Goal: Communication & Community: Participate in discussion

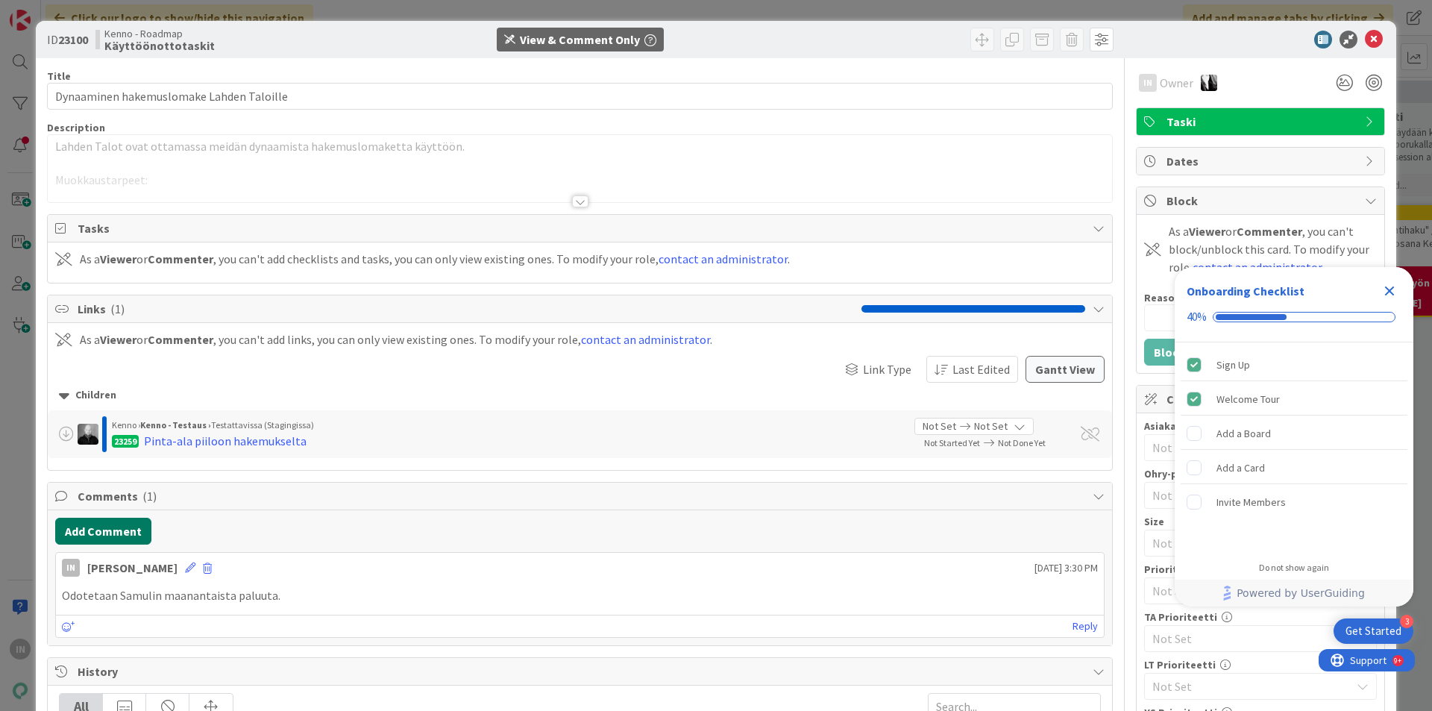
click at [140, 530] on button "Add Comment" at bounding box center [103, 531] width 96 height 27
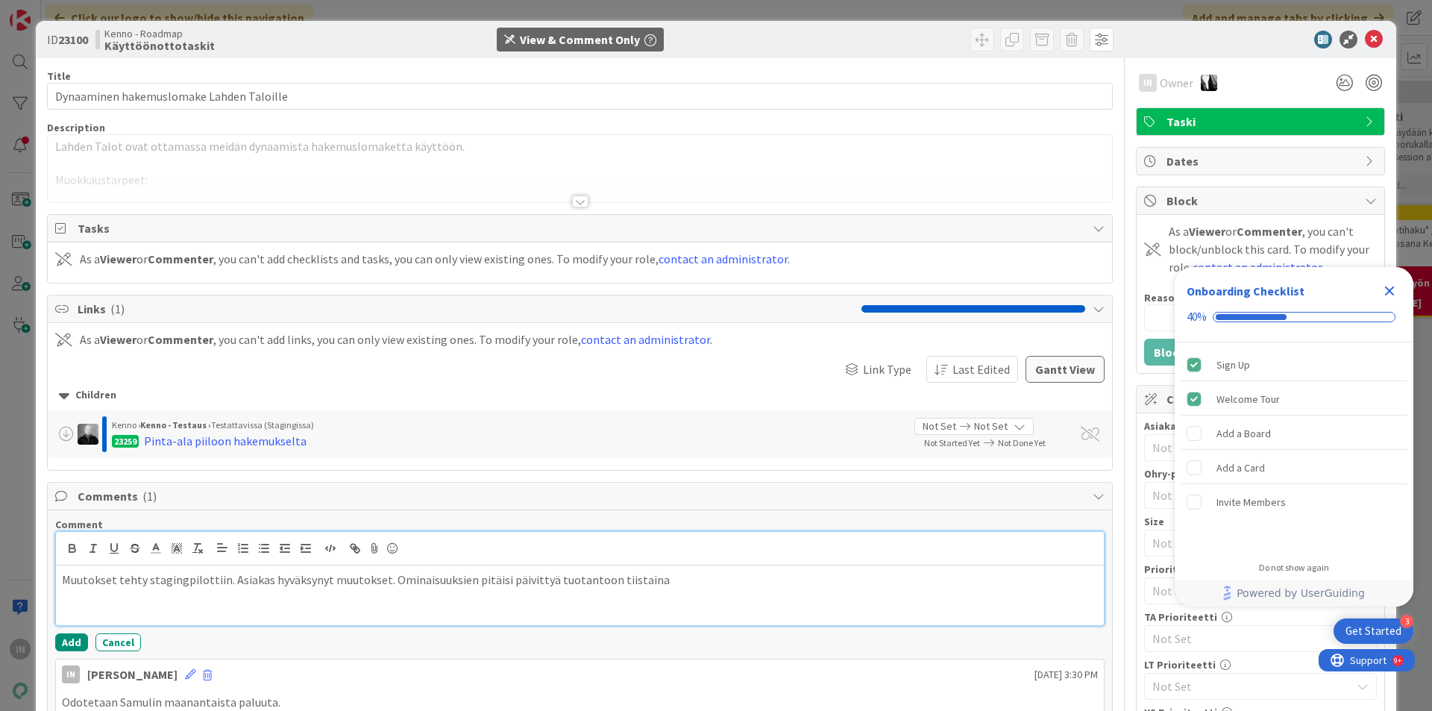
click at [660, 574] on p "Muutokset tehty stagingpilottiin. Asiakas hyväksynyt muutokset. Ominaisuuksien …" at bounding box center [580, 579] width 1036 height 17
click at [78, 632] on div "Comment Muutokset tehty stagingpilottiin. Asiakas hyväksynyt muutokset. Ominais…" at bounding box center [580, 585] width 1050 height 134
click at [73, 633] on div "Comment Muutokset tehty stagingpilottiin. Asiakas hyväksynyt muutokset. Ominais…" at bounding box center [580, 585] width 1050 height 134
click at [72, 636] on button "Add" at bounding box center [71, 642] width 33 height 18
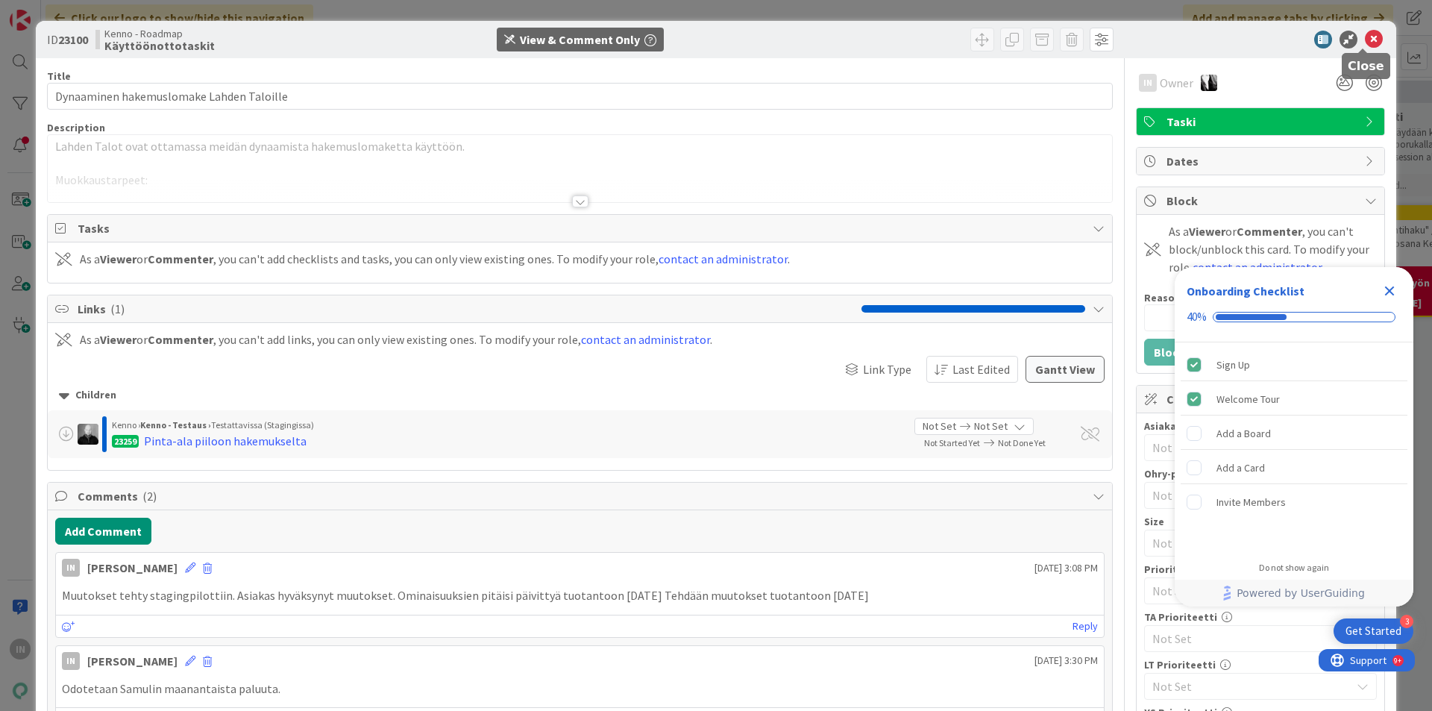
click at [1365, 37] on icon at bounding box center [1374, 40] width 18 height 18
